Goal: Information Seeking & Learning: Understand process/instructions

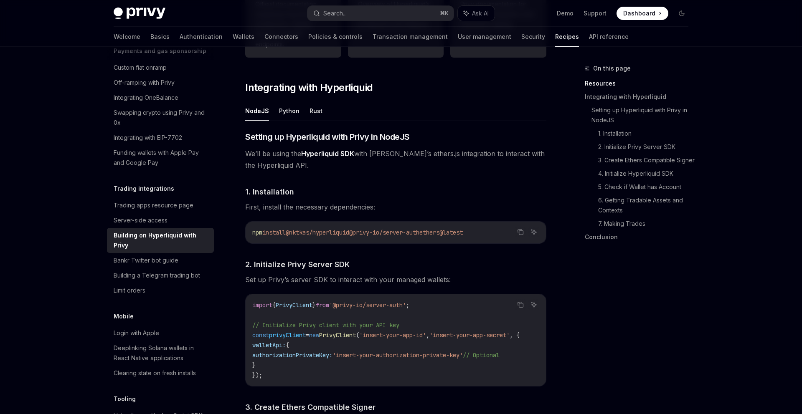
scroll to position [337, 0]
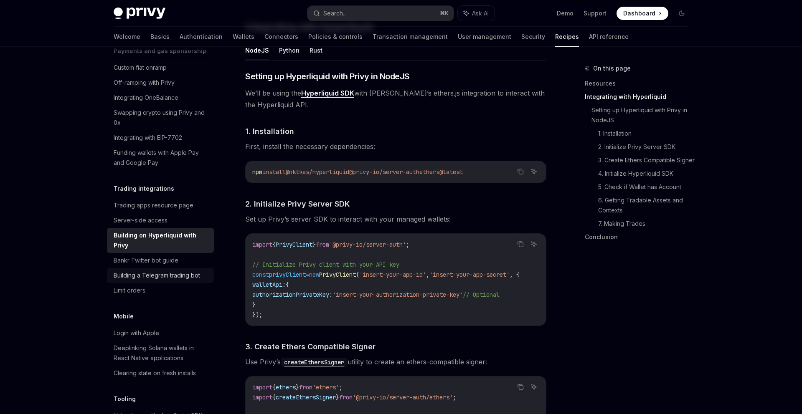
click at [177, 271] on div "Building a Telegram trading bot" at bounding box center [157, 276] width 86 height 10
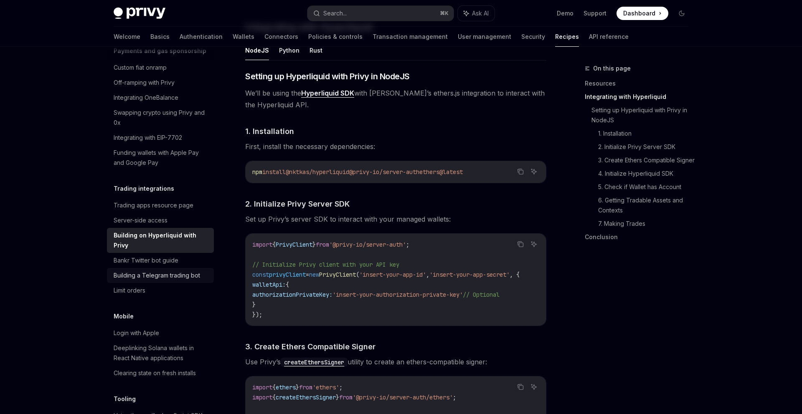
click at [177, 271] on div "Building a Telegram trading bot" at bounding box center [157, 276] width 86 height 10
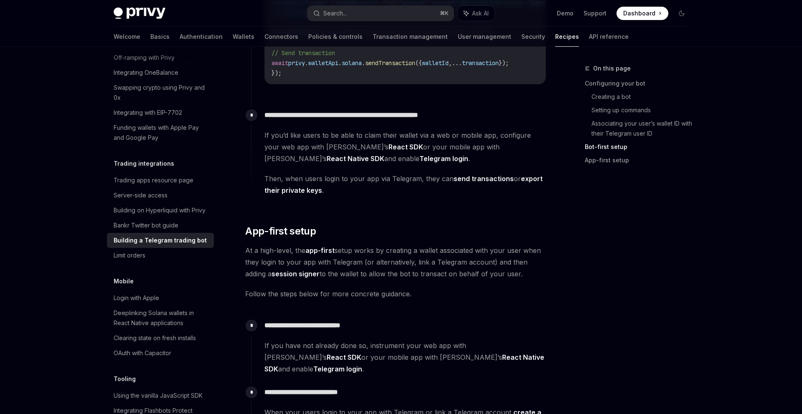
scroll to position [1253, 0]
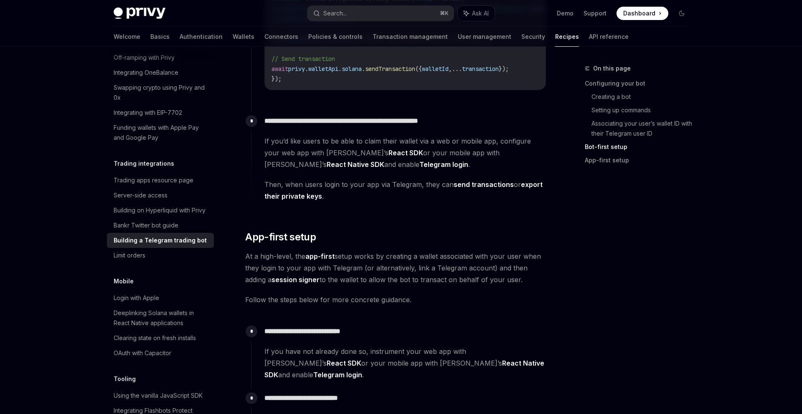
click at [529, 185] on link "export their private keys" at bounding box center [403, 190] width 278 height 20
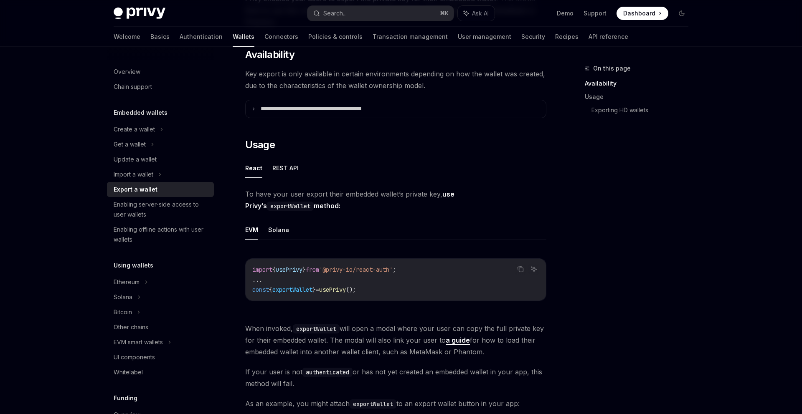
scroll to position [86, 0]
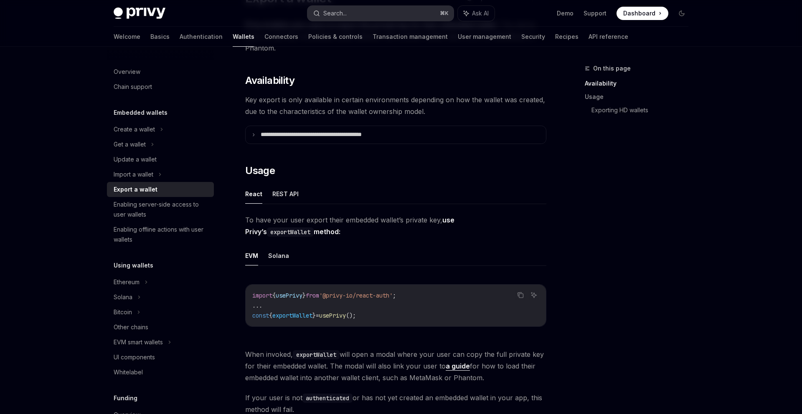
click at [395, 7] on button "Search... ⌘ K" at bounding box center [380, 13] width 146 height 15
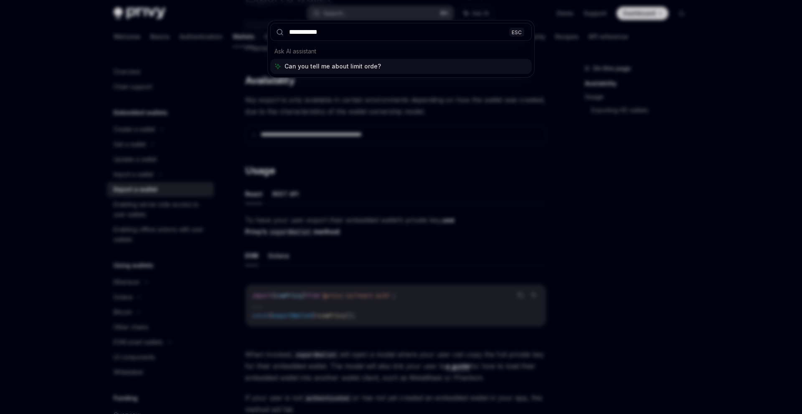
type input "**********"
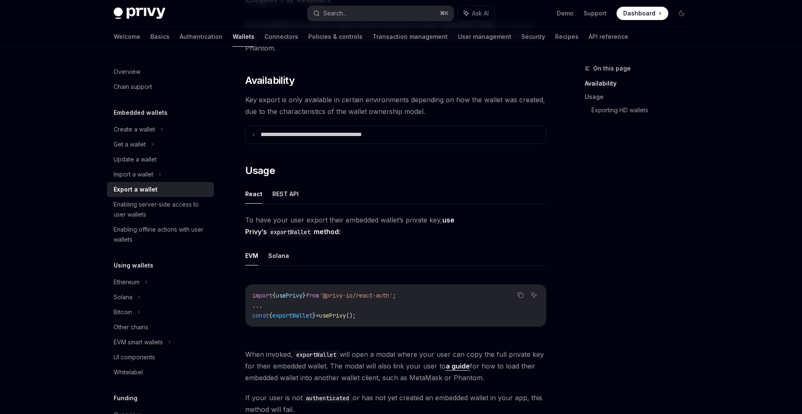
click at [394, 3] on div "Privy Docs home page Search... ⌘ K Ask AI Demo Support Dashboard Dashboard Sear…" at bounding box center [401, 13] width 575 height 27
click at [390, 10] on button "Search... ⌘ K" at bounding box center [380, 13] width 146 height 15
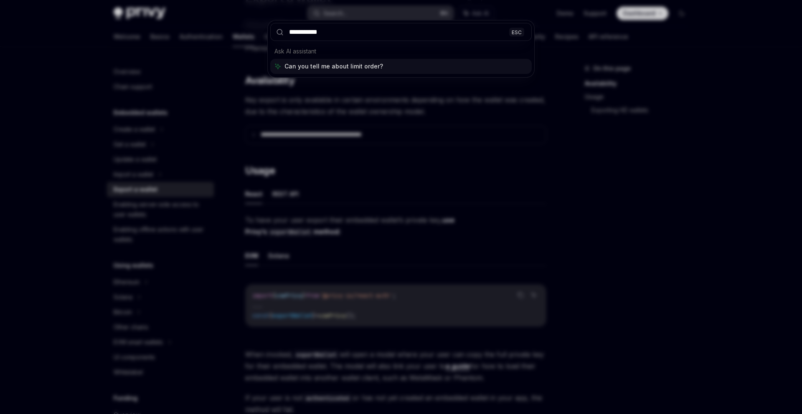
type input "**********"
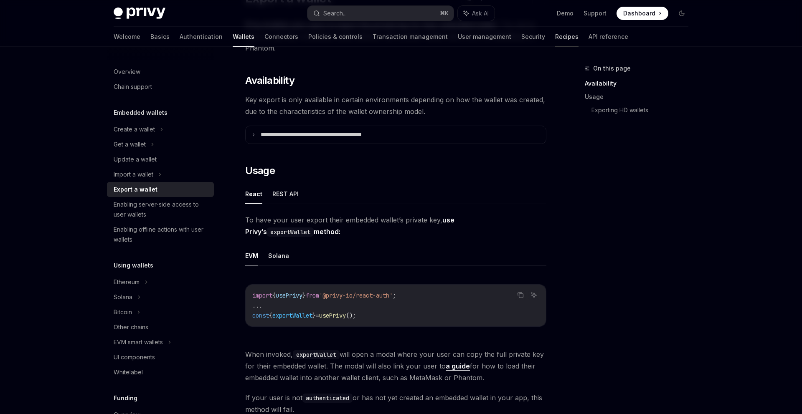
click at [555, 40] on link "Recipes" at bounding box center [566, 37] width 23 height 20
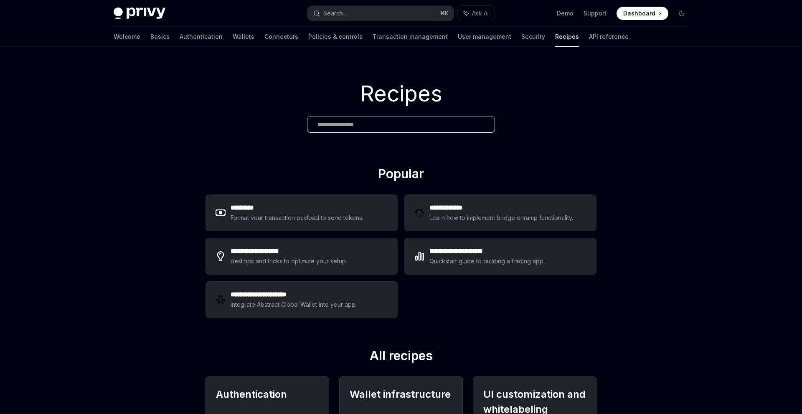
click at [342, 139] on div "Recipes" at bounding box center [401, 106] width 802 height 119
click at [359, 120] on input "text" at bounding box center [400, 124] width 167 height 9
click at [446, 261] on div "Quickstart guide to building a trading app." at bounding box center [487, 261] width 116 height 10
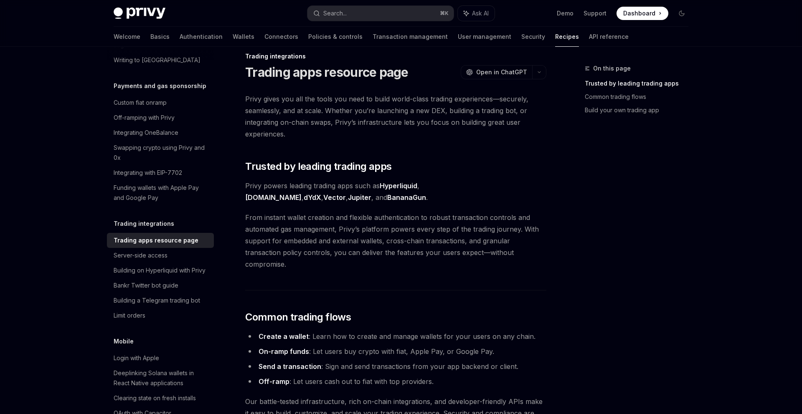
scroll to position [16, 0]
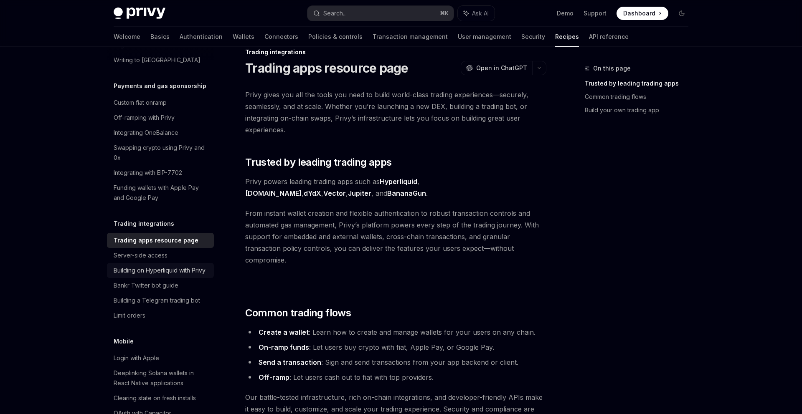
click at [167, 266] on div "Building on Hyperliquid with Privy" at bounding box center [160, 271] width 92 height 10
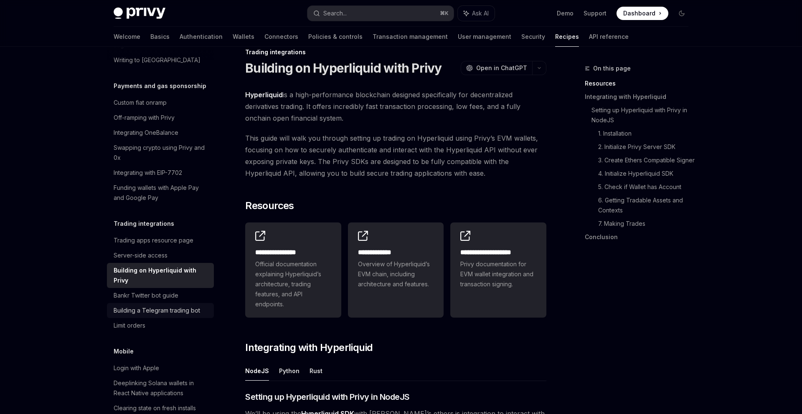
click at [164, 306] on div "Building a Telegram trading bot" at bounding box center [157, 311] width 86 height 10
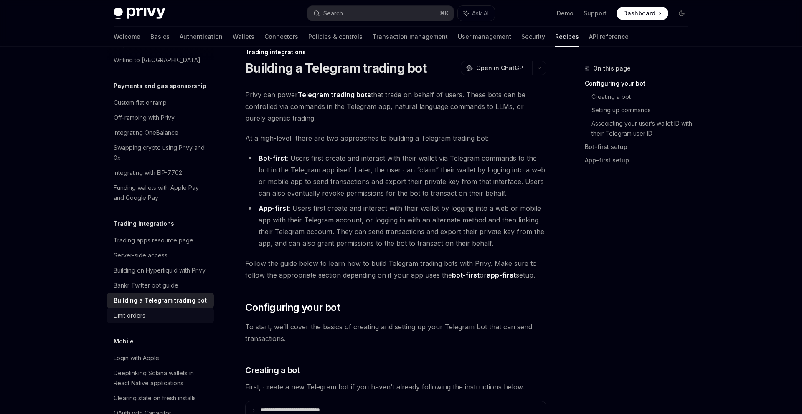
click at [161, 311] on div "Limit orders" at bounding box center [161, 316] width 95 height 10
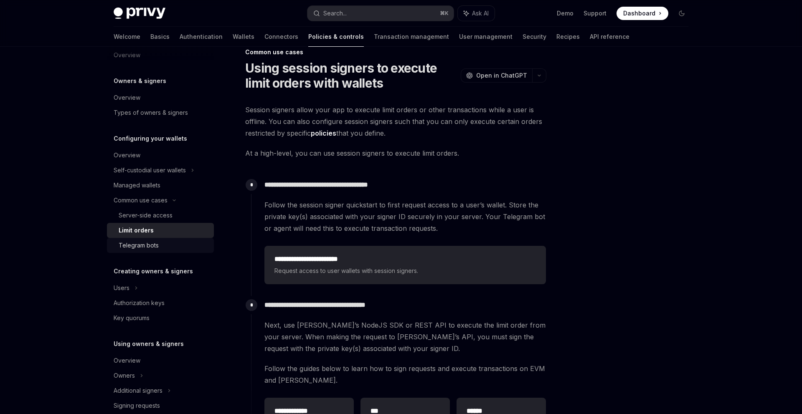
click at [172, 242] on div "Telegram bots" at bounding box center [164, 246] width 90 height 10
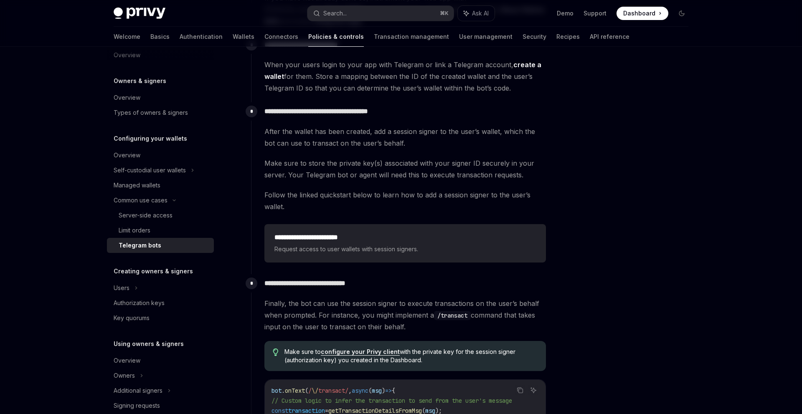
scroll to position [318, 0]
click at [142, 228] on div "Limit orders" at bounding box center [135, 231] width 32 height 10
type textarea "*"
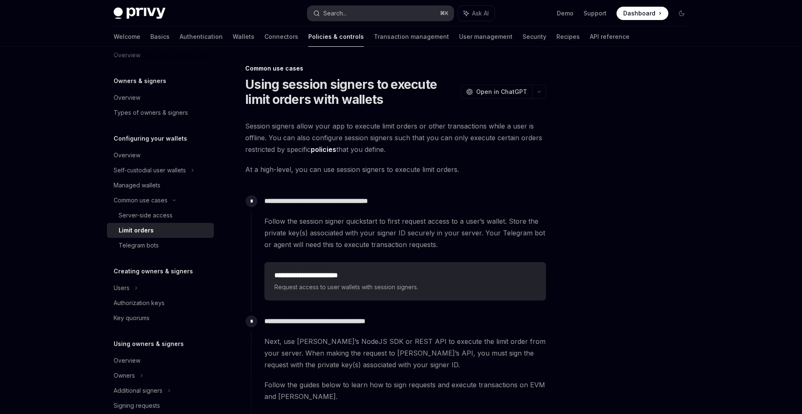
click at [421, 15] on button "Search... ⌘ K" at bounding box center [380, 13] width 146 height 15
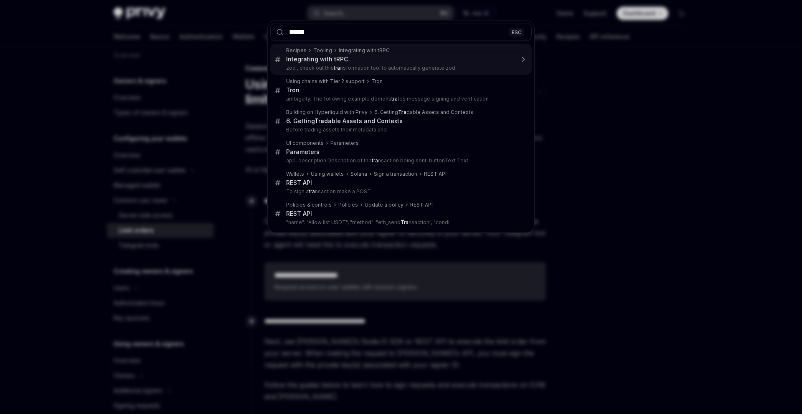
type input "*******"
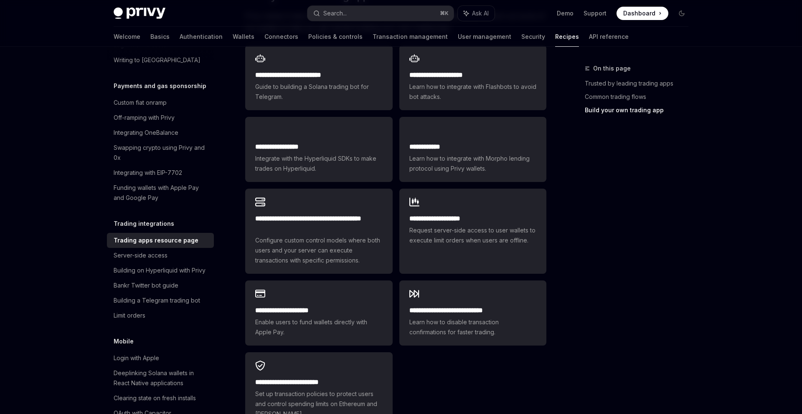
scroll to position [505, 0]
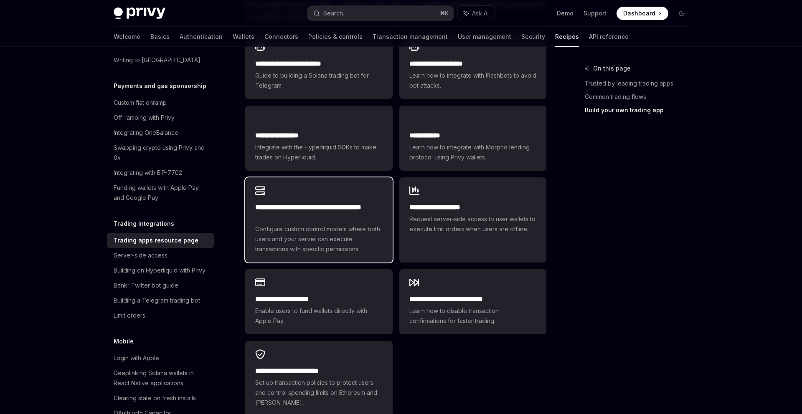
click at [361, 209] on h2 "**********" at bounding box center [318, 213] width 127 height 20
type textarea "*"
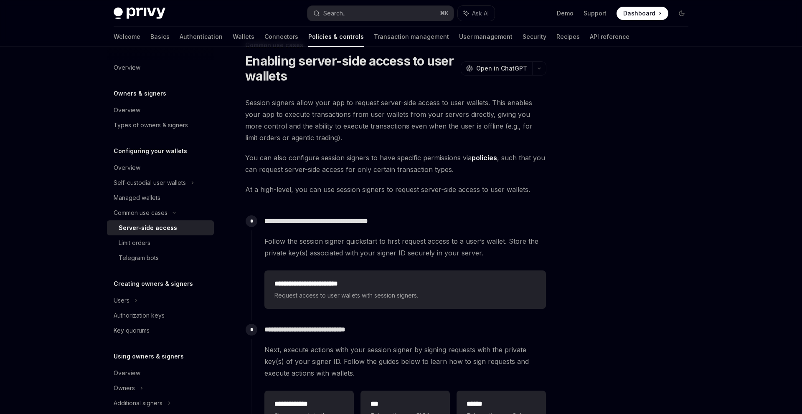
scroll to position [140, 0]
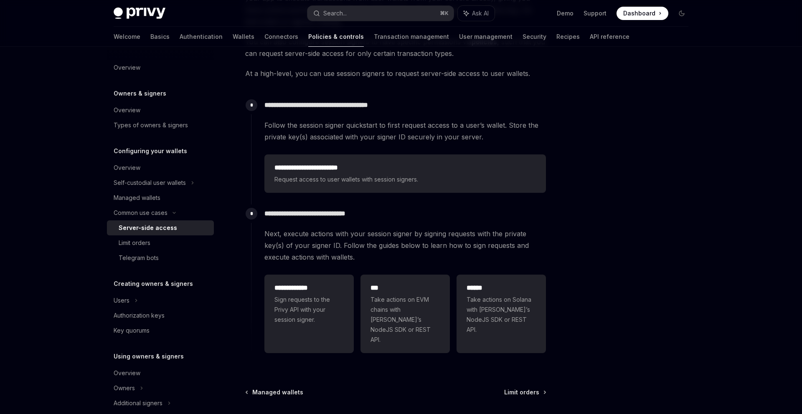
click at [343, 236] on span "Next, execute actions with your session signer by signing requests with the pri…" at bounding box center [405, 245] width 282 height 35
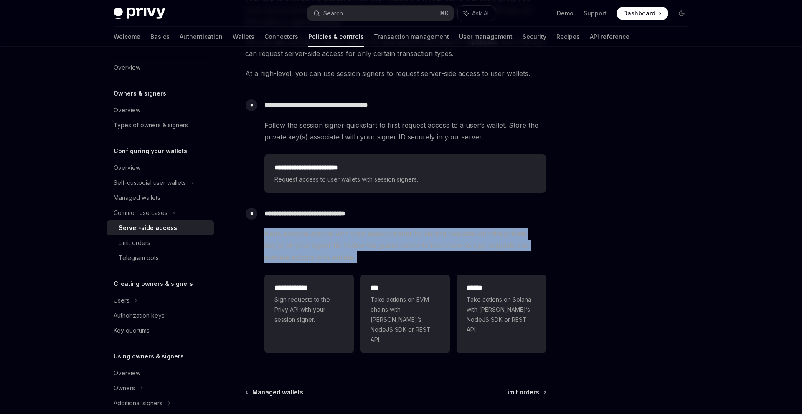
click at [422, 226] on div "**********" at bounding box center [398, 281] width 295 height 152
